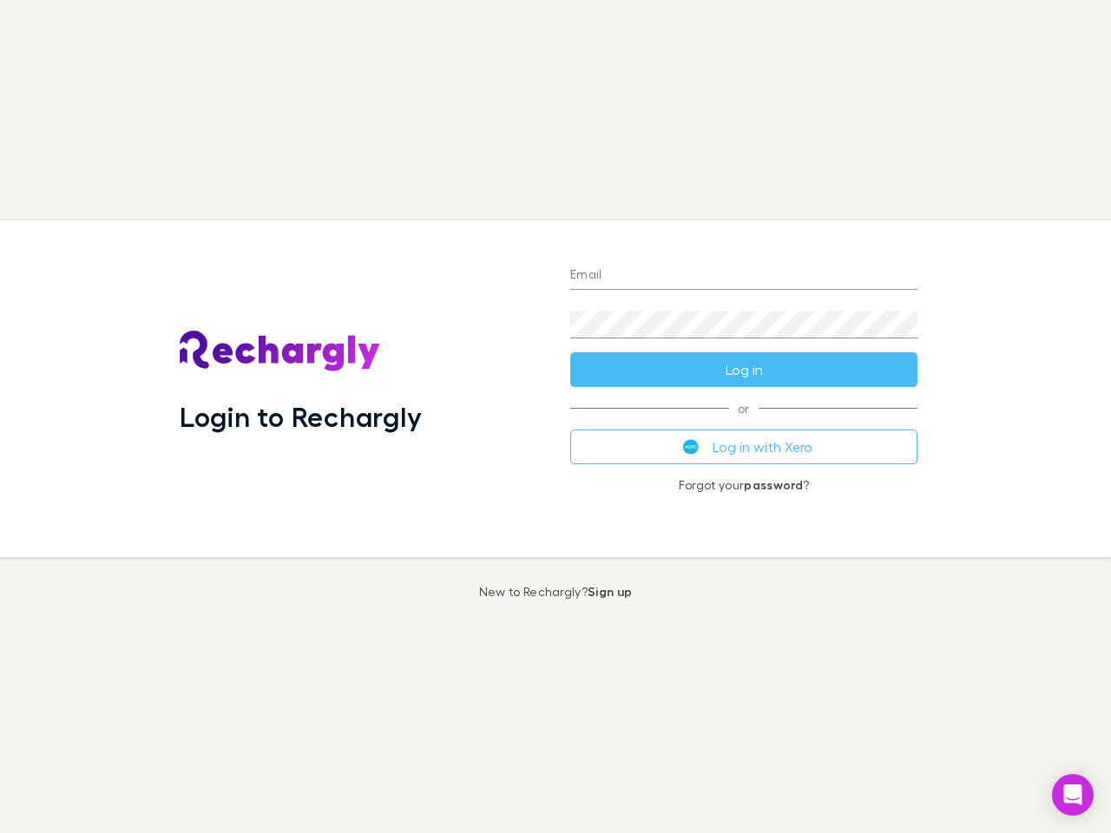
click at [556, 417] on div "Login to Rechargly" at bounding box center [361, 388] width 391 height 337
click at [744, 276] on input "Email" at bounding box center [743, 276] width 347 height 28
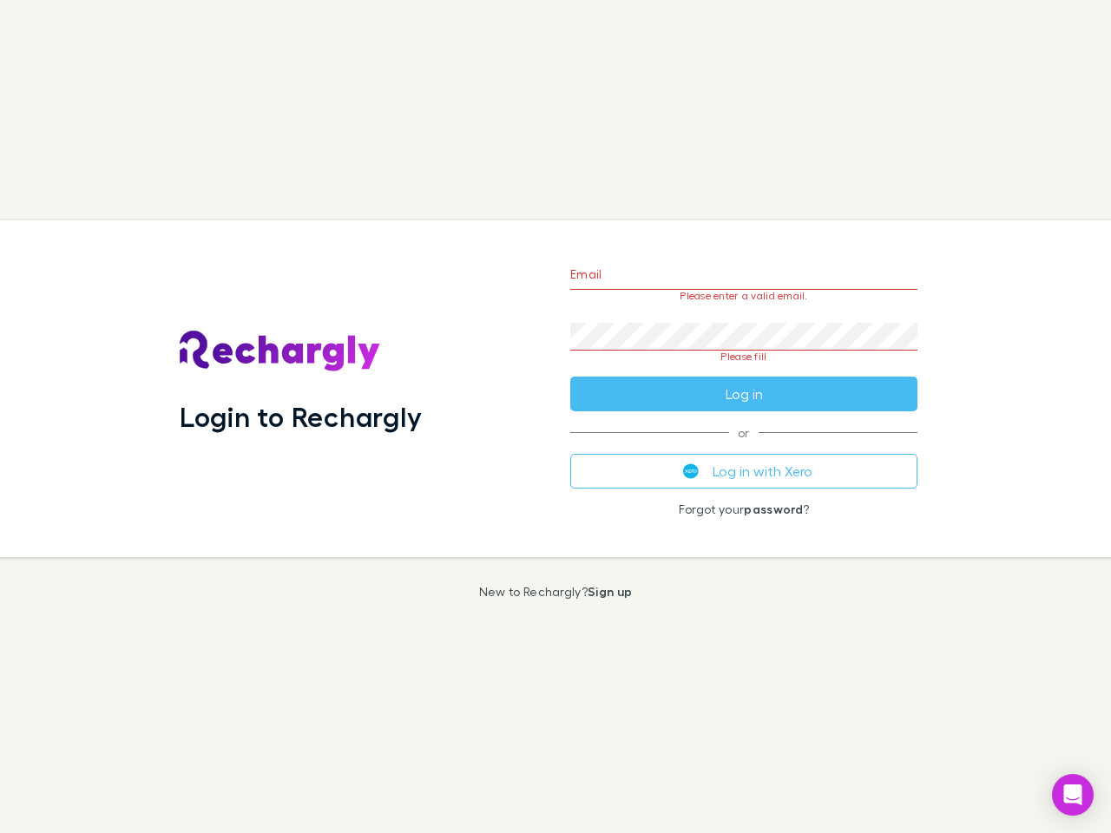
click at [744, 370] on form "Email Please enter a valid email. Password Please fill Log in" at bounding box center [743, 329] width 347 height 163
click at [744, 447] on div "Email Please enter a valid email. Password Please fill Log in or Log in with Xe…" at bounding box center [743, 388] width 375 height 337
click at [1073, 795] on icon "Open Intercom Messenger" at bounding box center [1073, 795] width 18 height 21
